Goal: Information Seeking & Learning: Learn about a topic

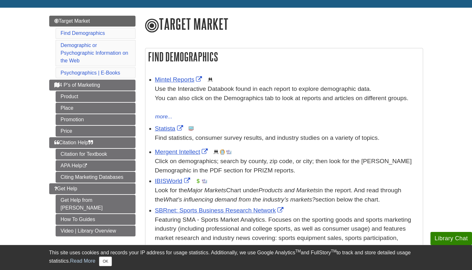
scroll to position [96, 0]
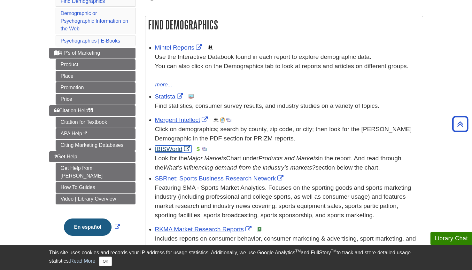
click at [171, 151] on link "IBISWorld" at bounding box center [173, 148] width 37 height 7
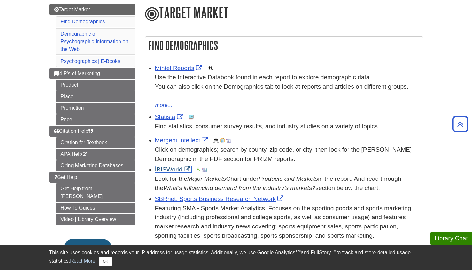
scroll to position [68, 0]
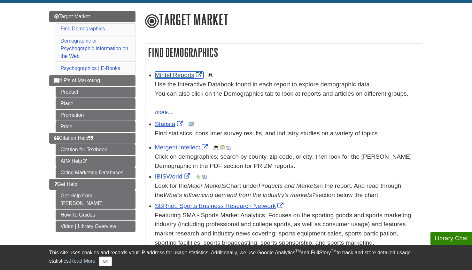
click at [173, 75] on link "Mintel Reports" at bounding box center [179, 75] width 49 height 7
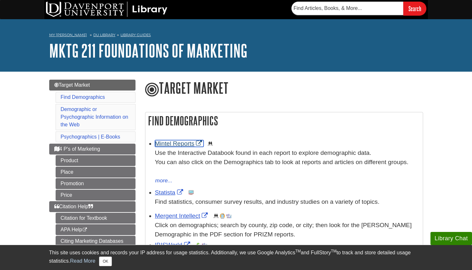
click at [174, 143] on link "Mintel Reports" at bounding box center [179, 143] width 49 height 7
click at [170, 193] on link "Statista" at bounding box center [170, 192] width 30 height 7
